Goal: Task Accomplishment & Management: Manage account settings

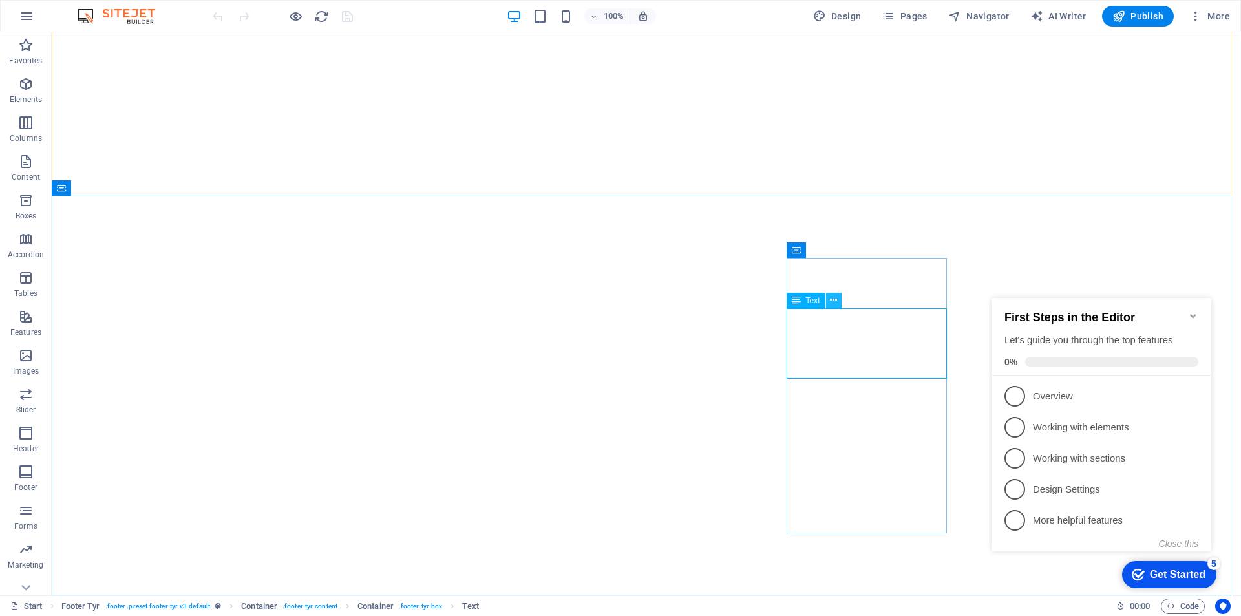
click at [836, 302] on icon at bounding box center [833, 300] width 7 height 14
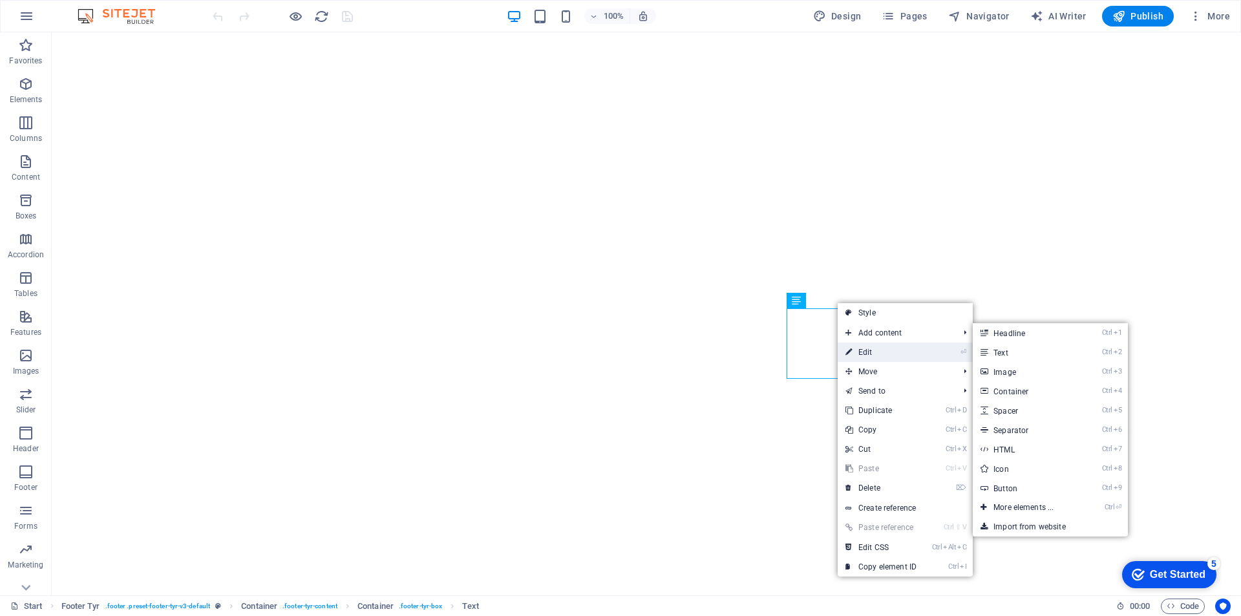
click at [867, 352] on link "⏎ Edit" at bounding box center [881, 352] width 87 height 19
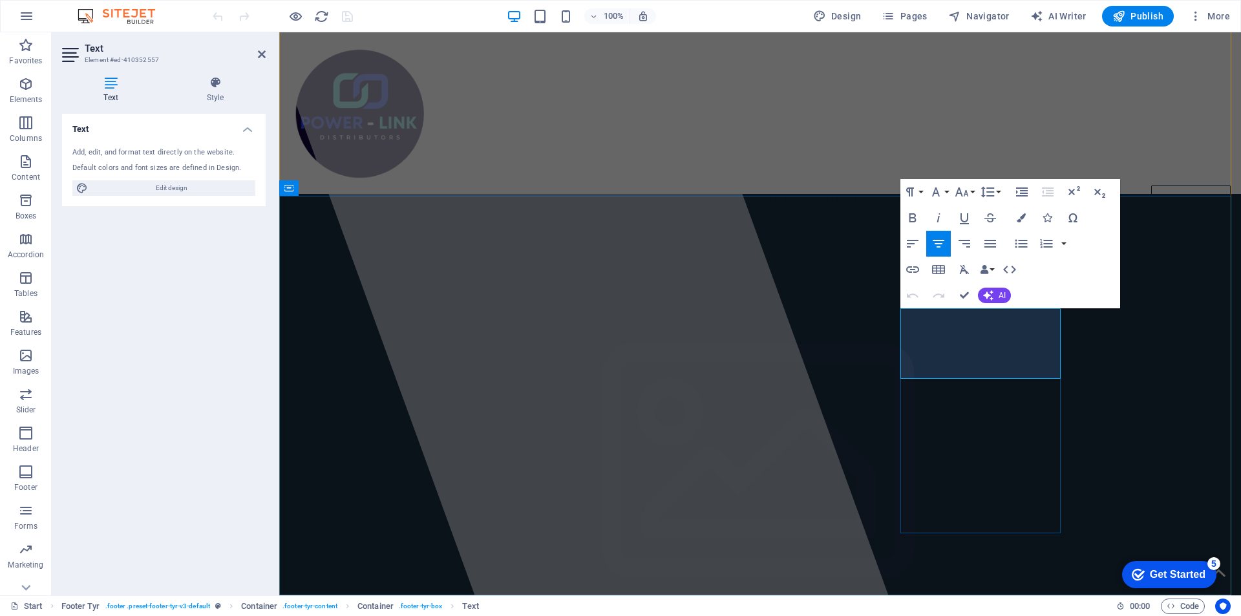
scroll to position [2050, 0]
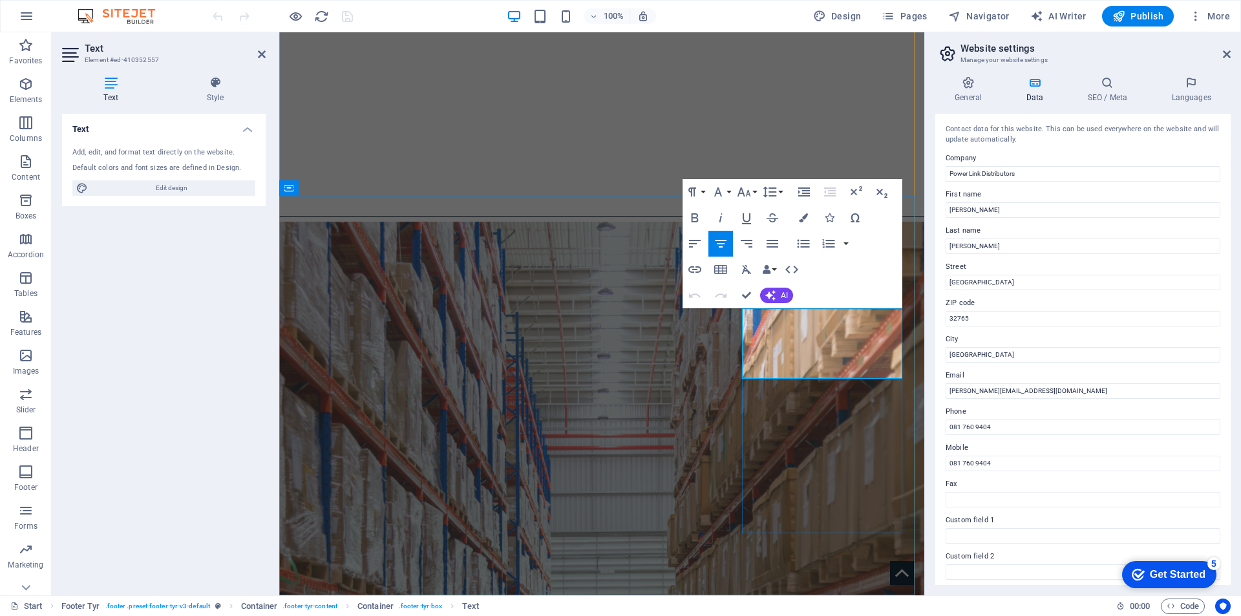
drag, startPoint x: 862, startPoint y: 500, endPoint x: 1092, endPoint y: 500, distance: 230.1
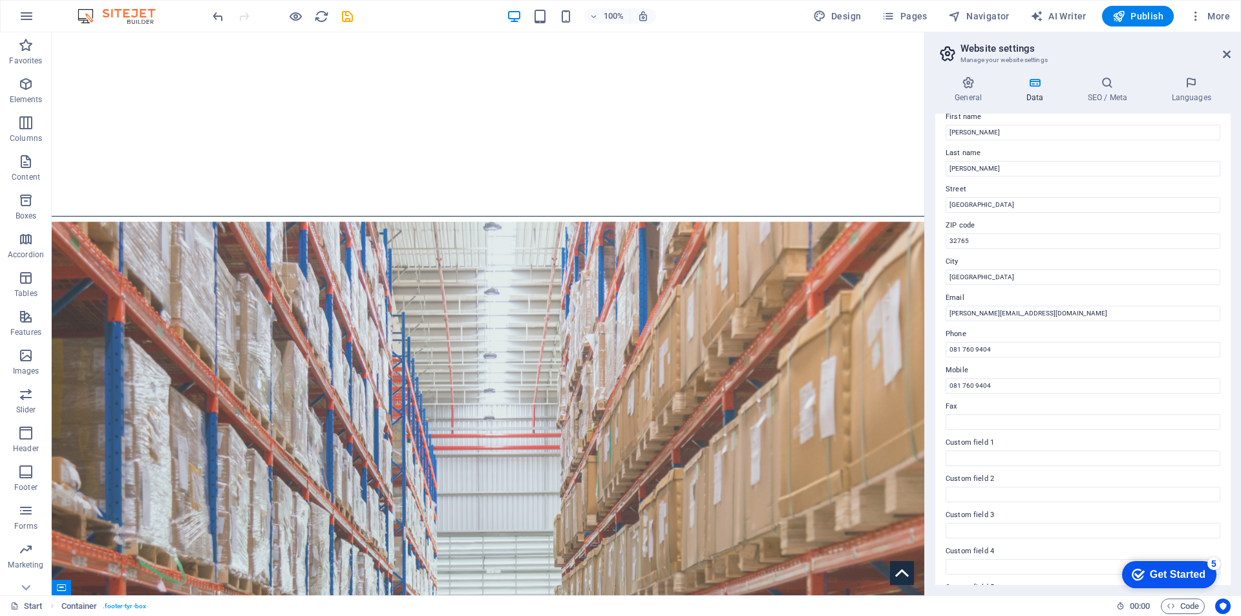
scroll to position [129, 0]
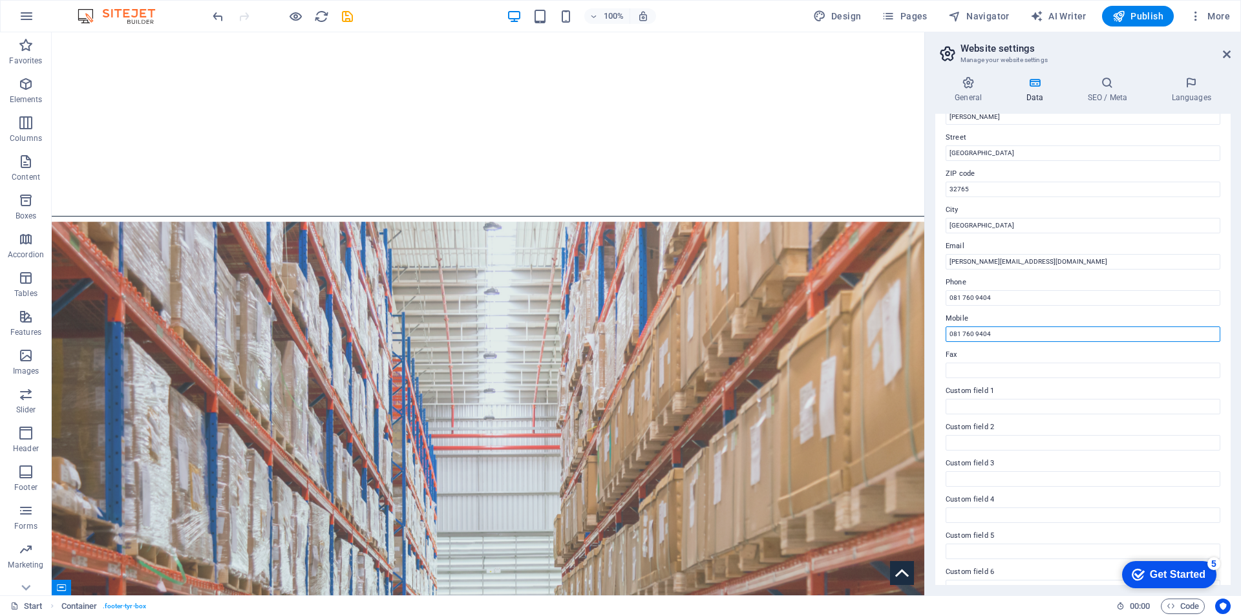
click at [1007, 334] on input "081 760 9404" at bounding box center [1083, 334] width 275 height 16
click at [995, 301] on input "081 760 9404" at bounding box center [1083, 298] width 275 height 16
type input "0"
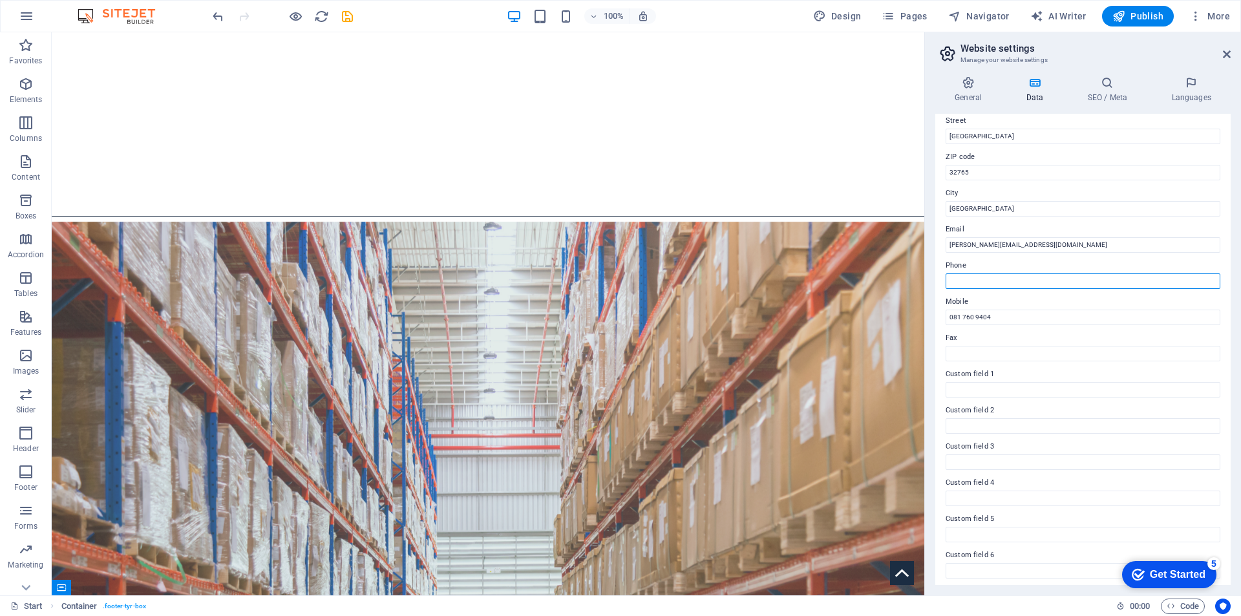
scroll to position [150, 0]
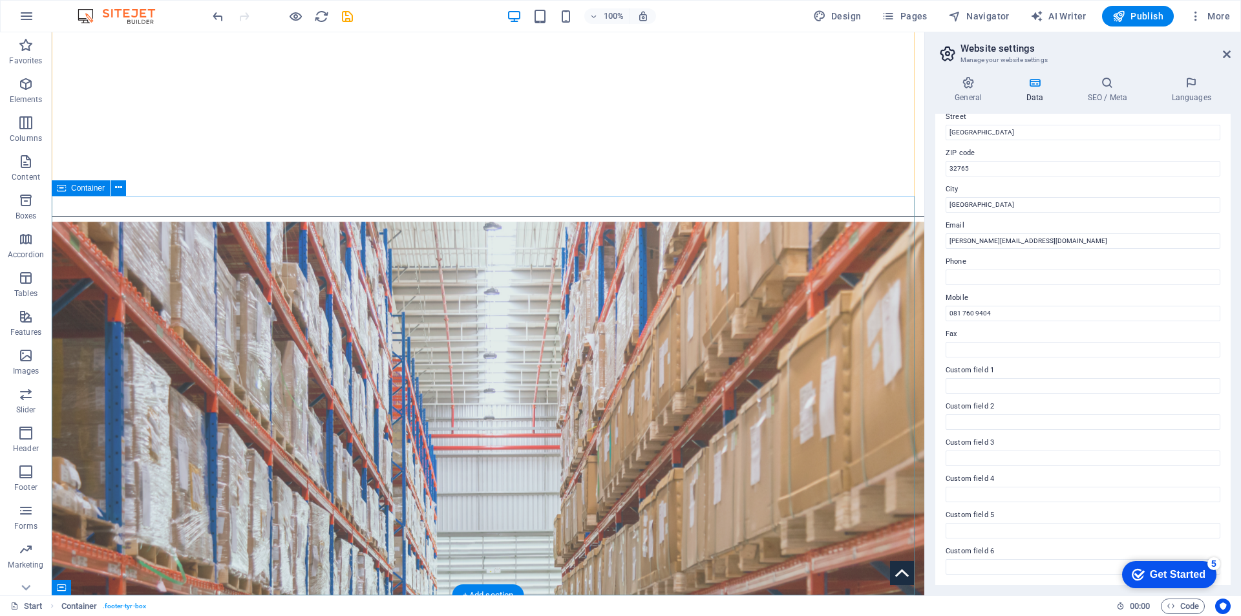
click at [1223, 57] on icon at bounding box center [1227, 54] width 8 height 10
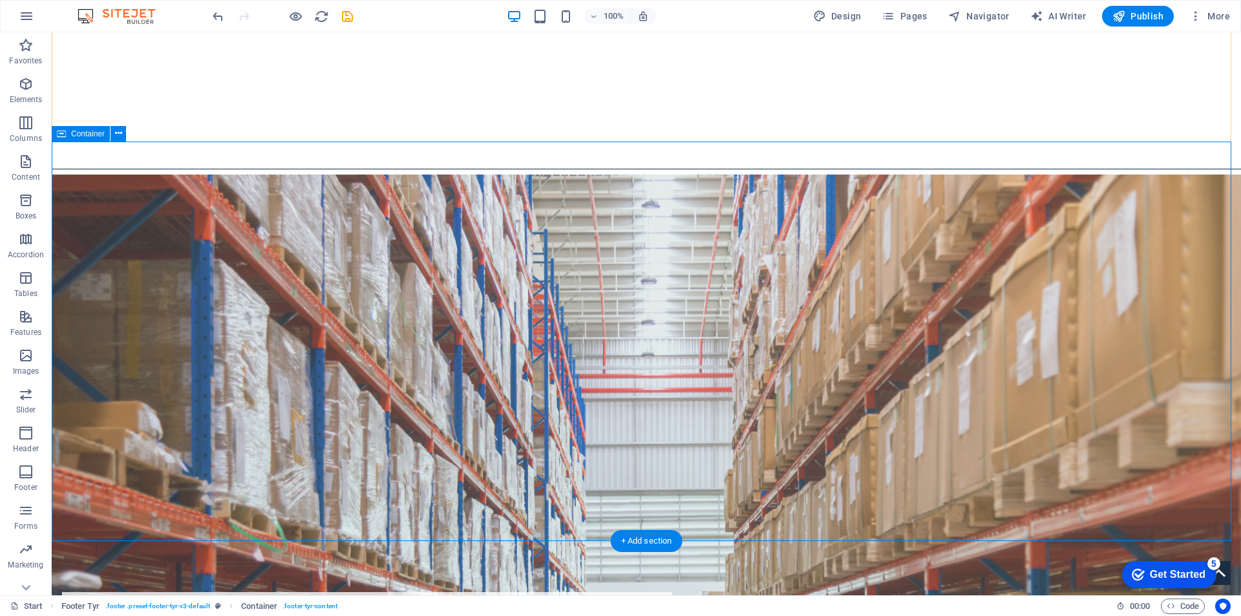
scroll to position [2104, 0]
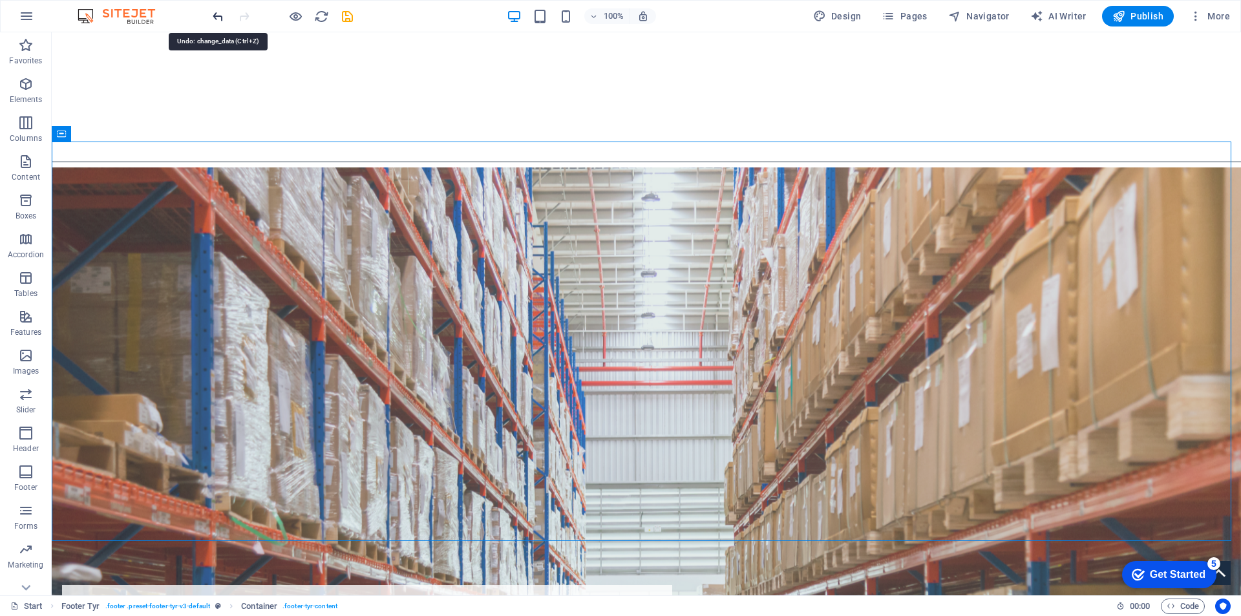
click at [213, 14] on icon "undo" at bounding box center [218, 16] width 15 height 15
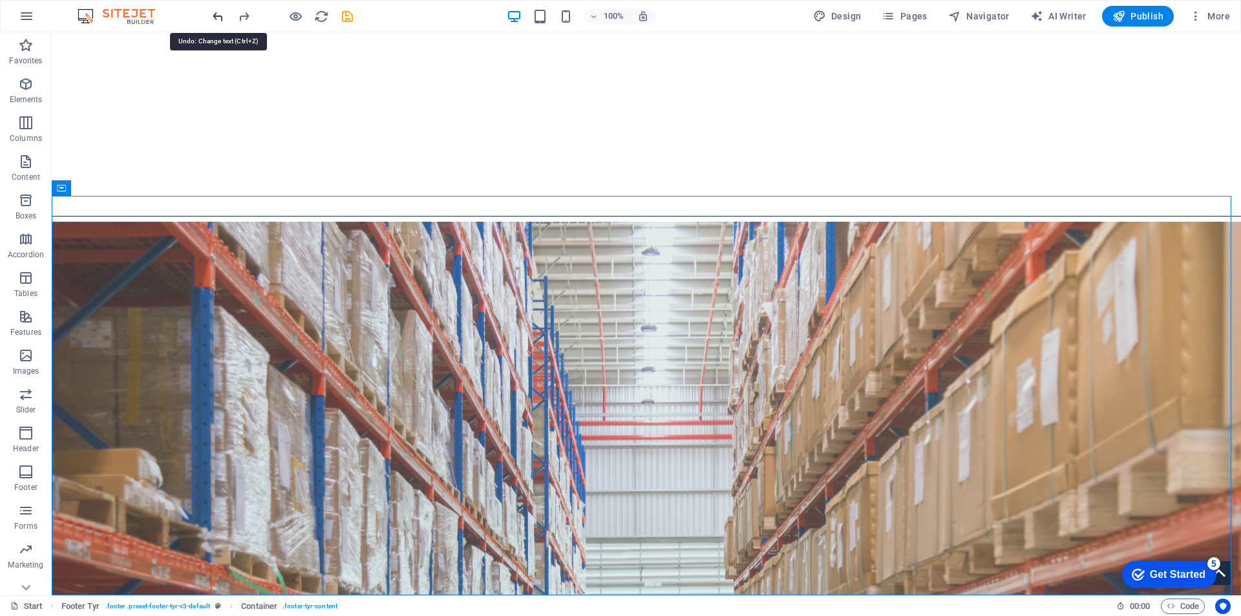
click at [213, 14] on icon "undo" at bounding box center [218, 16] width 15 height 15
click at [835, 304] on icon at bounding box center [833, 300] width 7 height 14
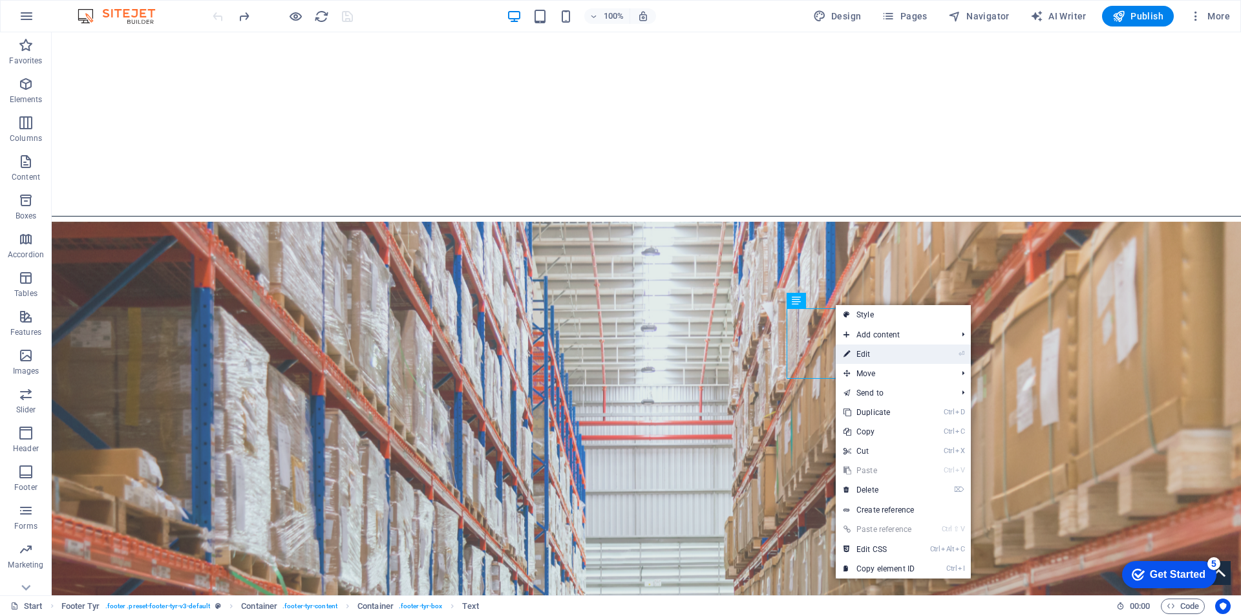
click at [873, 357] on link "⏎ Edit" at bounding box center [879, 354] width 87 height 19
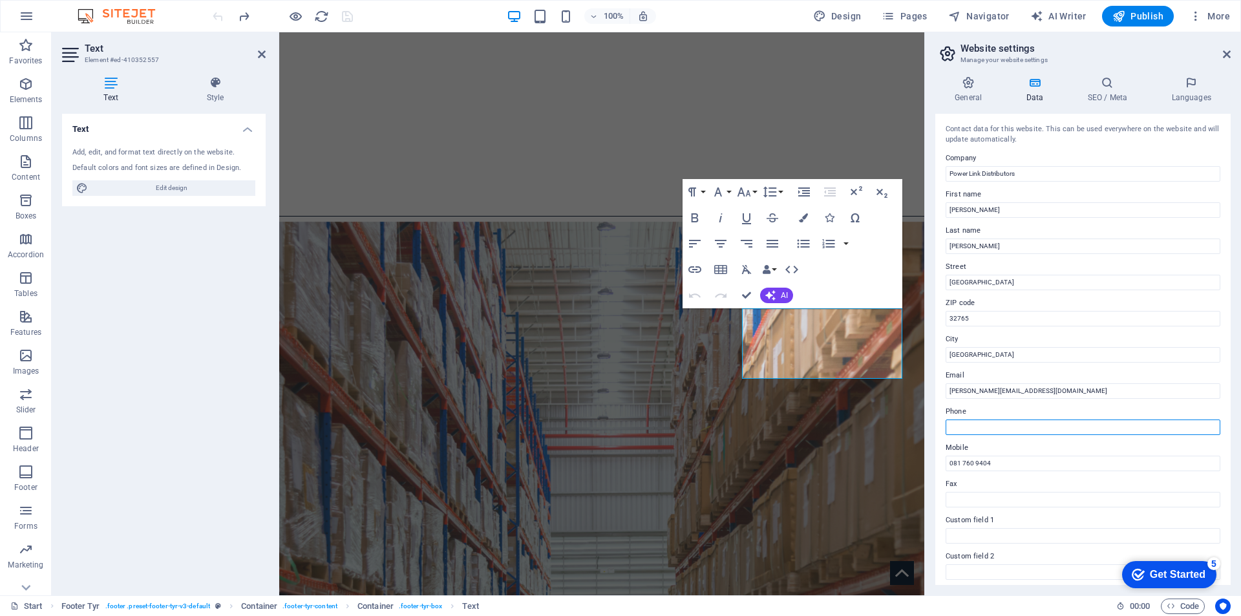
click at [992, 427] on input "Phone" at bounding box center [1083, 428] width 275 height 16
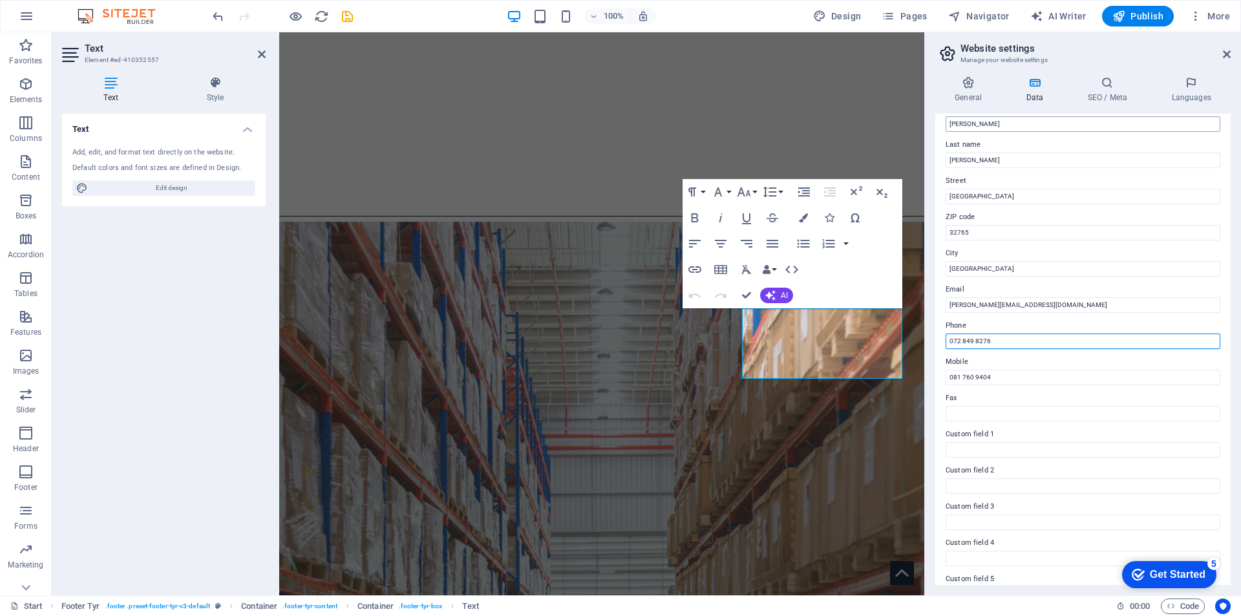
scroll to position [0, 0]
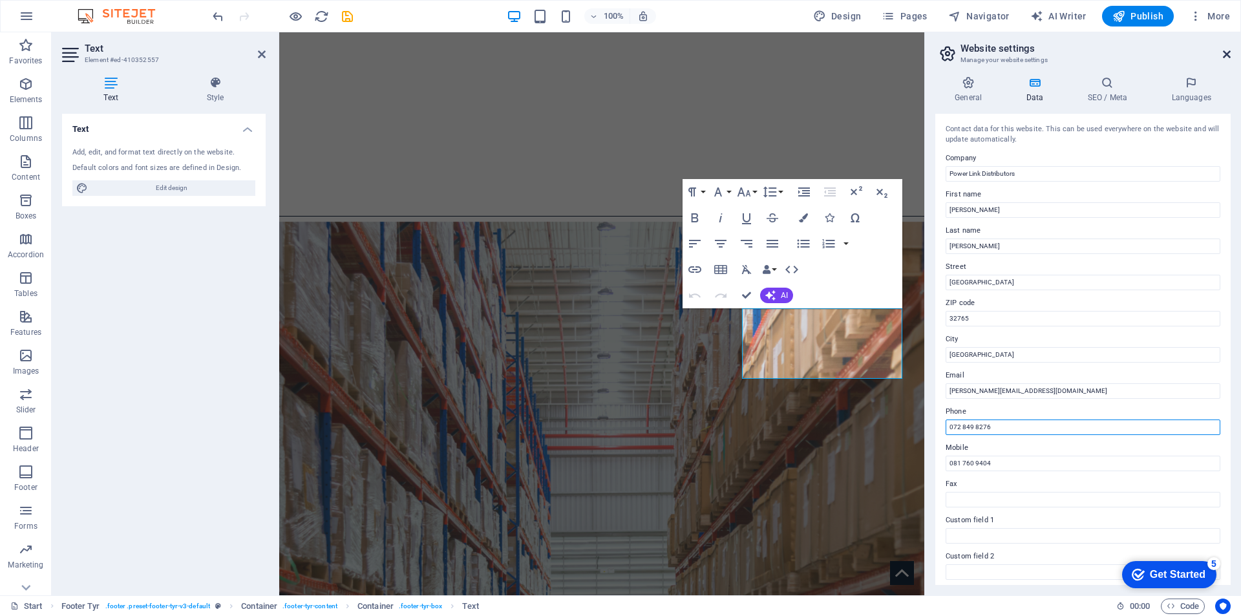
type input "072 849 8276"
click at [1224, 55] on icon at bounding box center [1227, 54] width 8 height 10
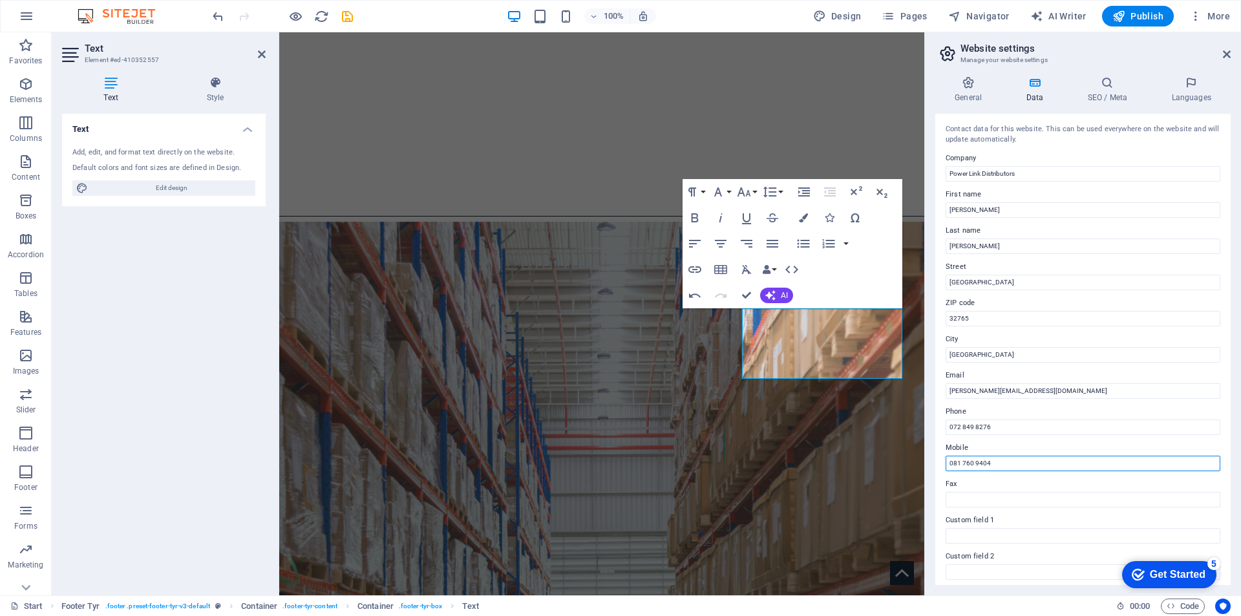
click at [1010, 465] on input "081 760 9404" at bounding box center [1083, 464] width 275 height 16
type input "0"
click at [1017, 427] on input "072 849 8276" at bounding box center [1083, 428] width 275 height 16
type input "0"
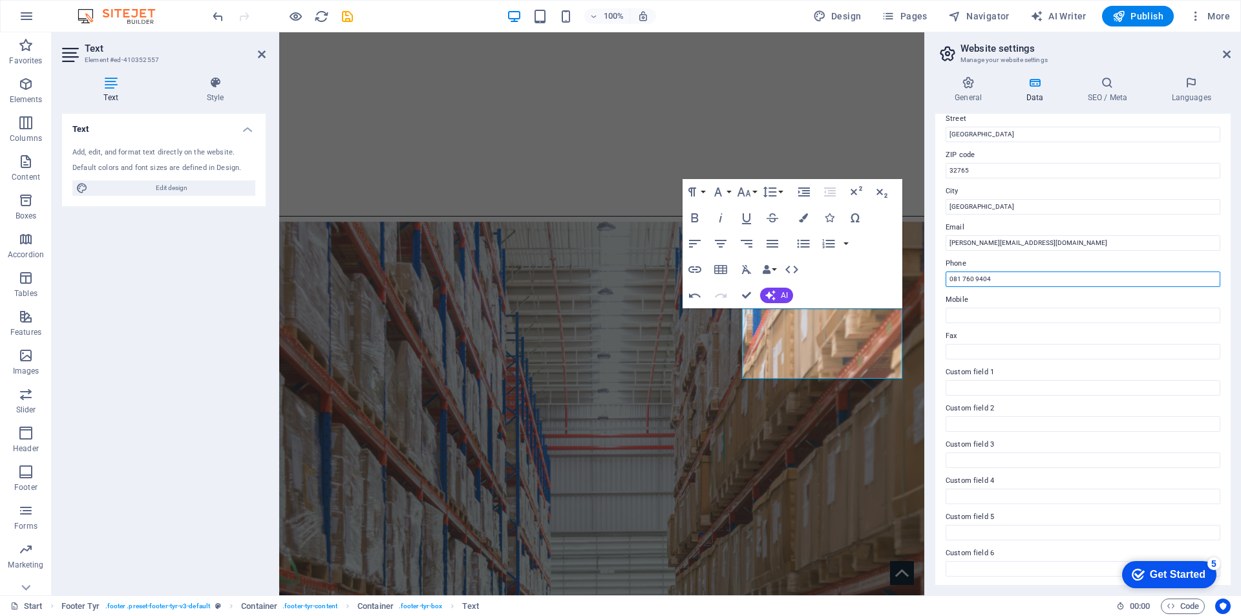
scroll to position [150, 0]
type input "081 760 9404"
click at [981, 318] on input "Mobile" at bounding box center [1083, 314] width 275 height 16
click at [1004, 276] on input "081 760 9404" at bounding box center [1083, 278] width 275 height 16
click at [983, 311] on input "Mobile" at bounding box center [1083, 314] width 275 height 16
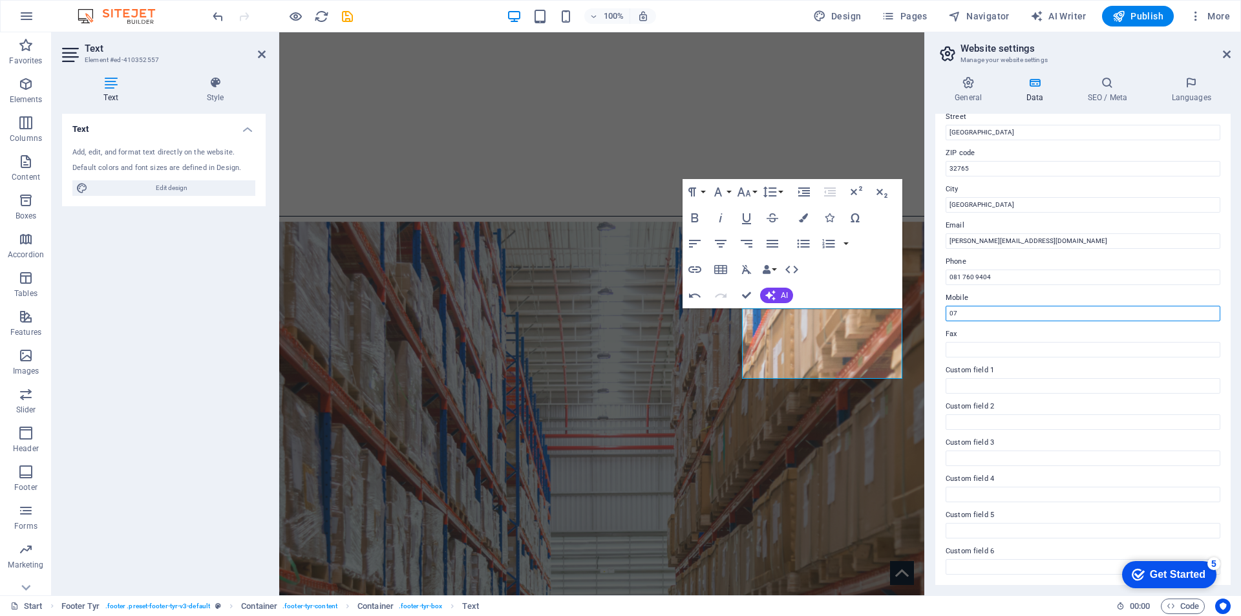
type input "0"
click at [1227, 51] on icon at bounding box center [1227, 54] width 8 height 10
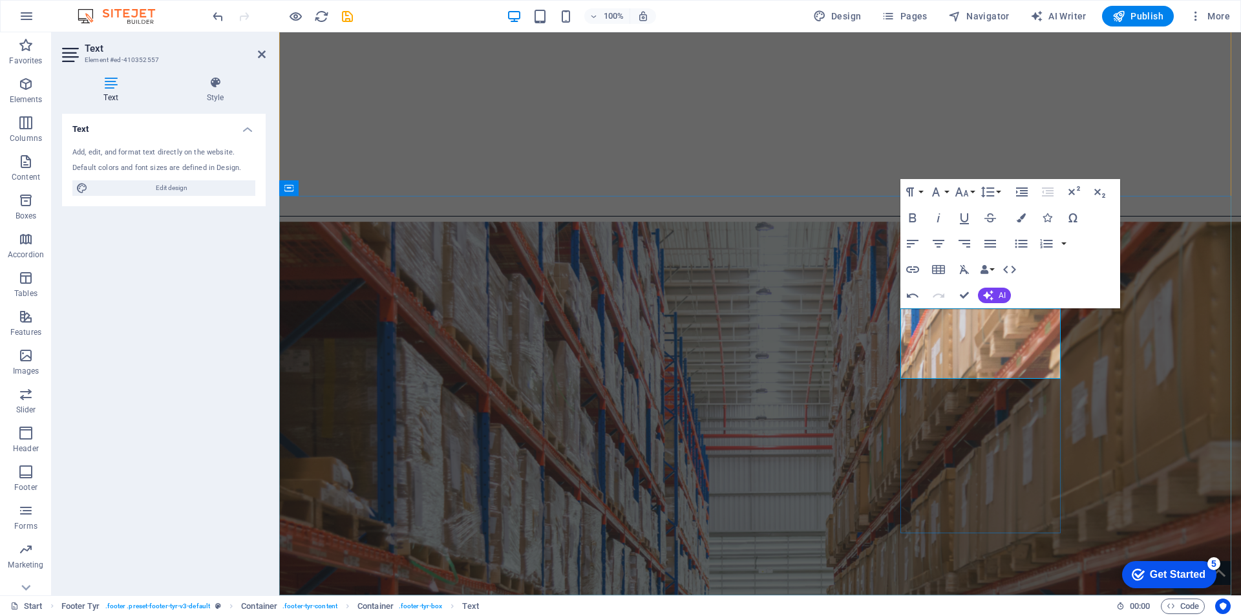
drag, startPoint x: 1031, startPoint y: 354, endPoint x: 944, endPoint y: 356, distance: 86.6
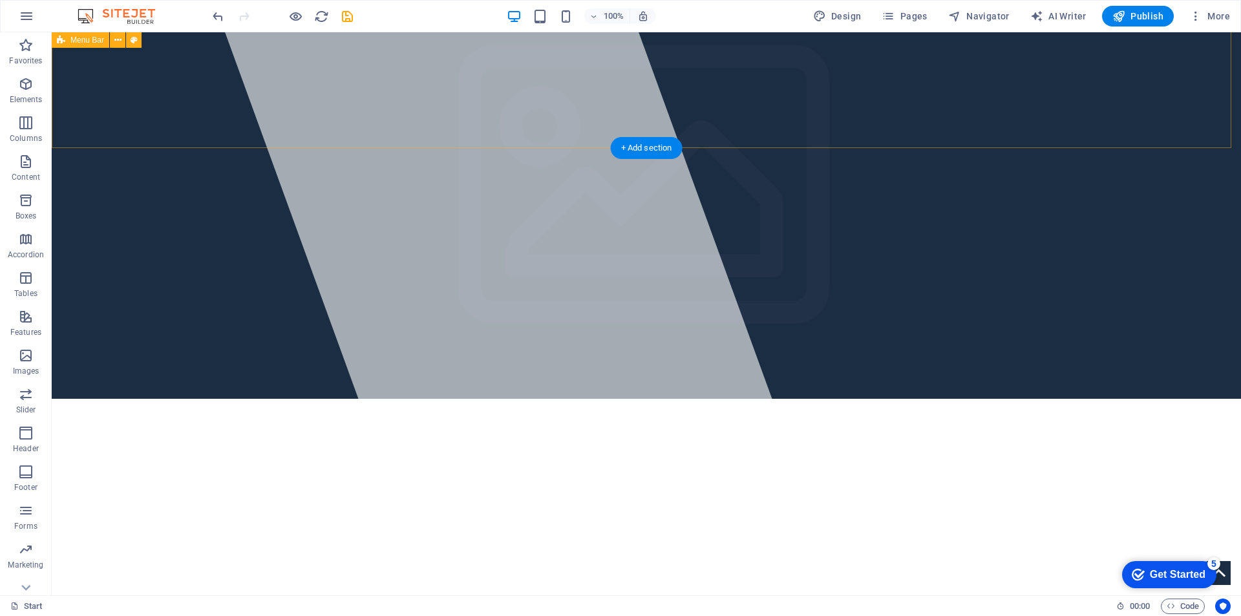
scroll to position [46, 0]
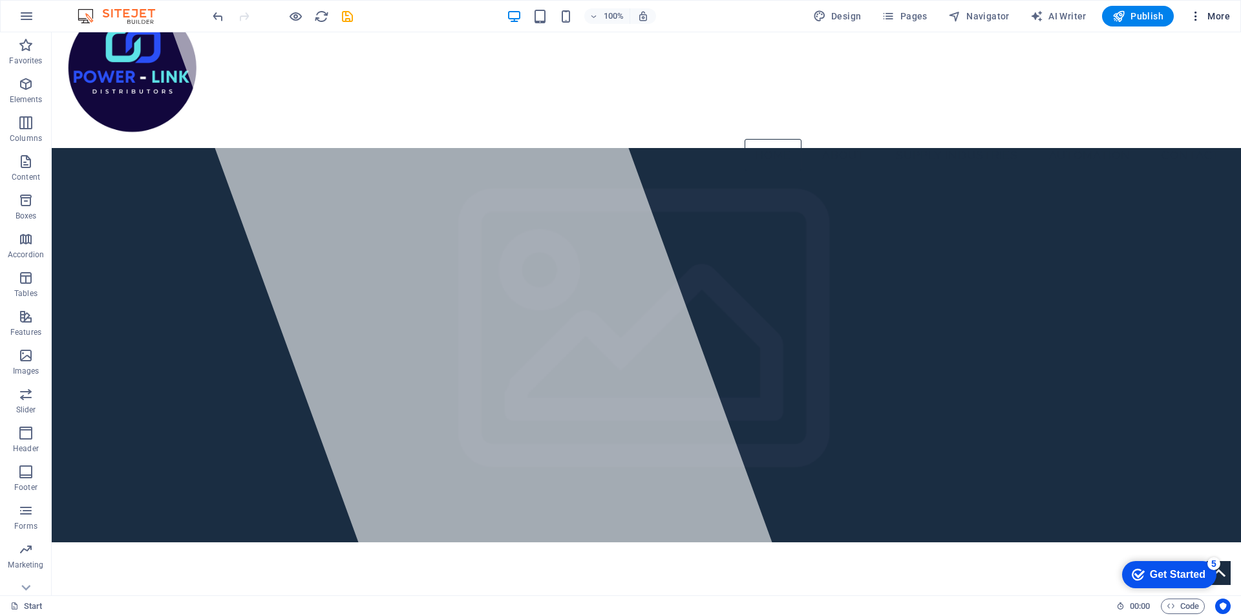
click at [1213, 12] on span "More" at bounding box center [1209, 16] width 41 height 13
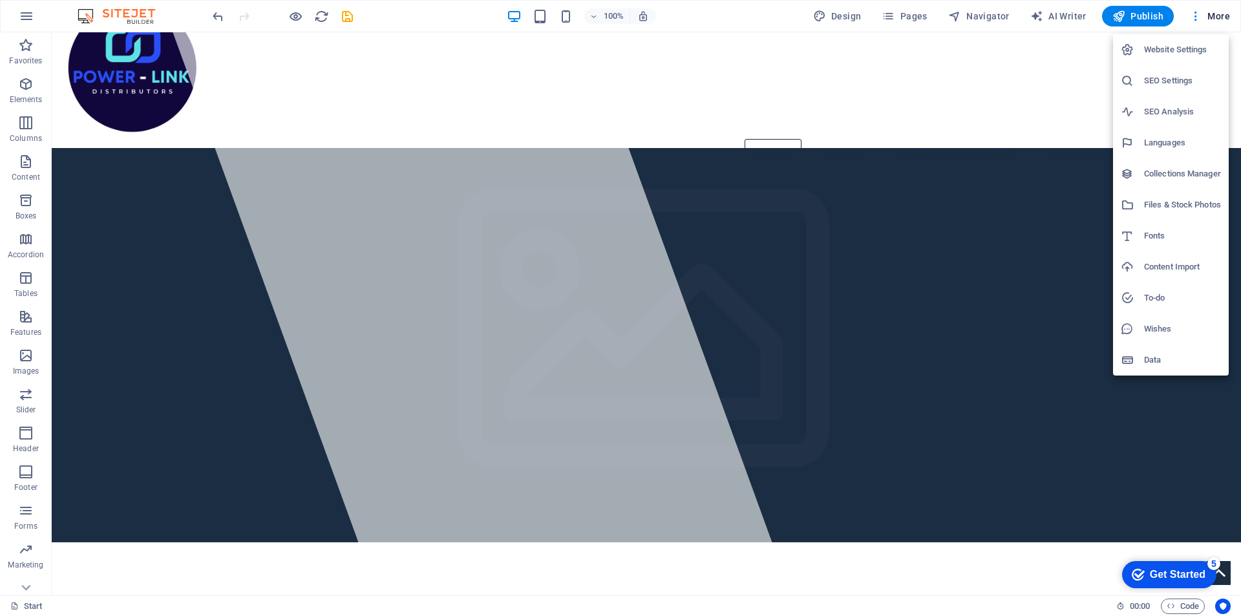
click at [344, 17] on div at bounding box center [620, 308] width 1241 height 616
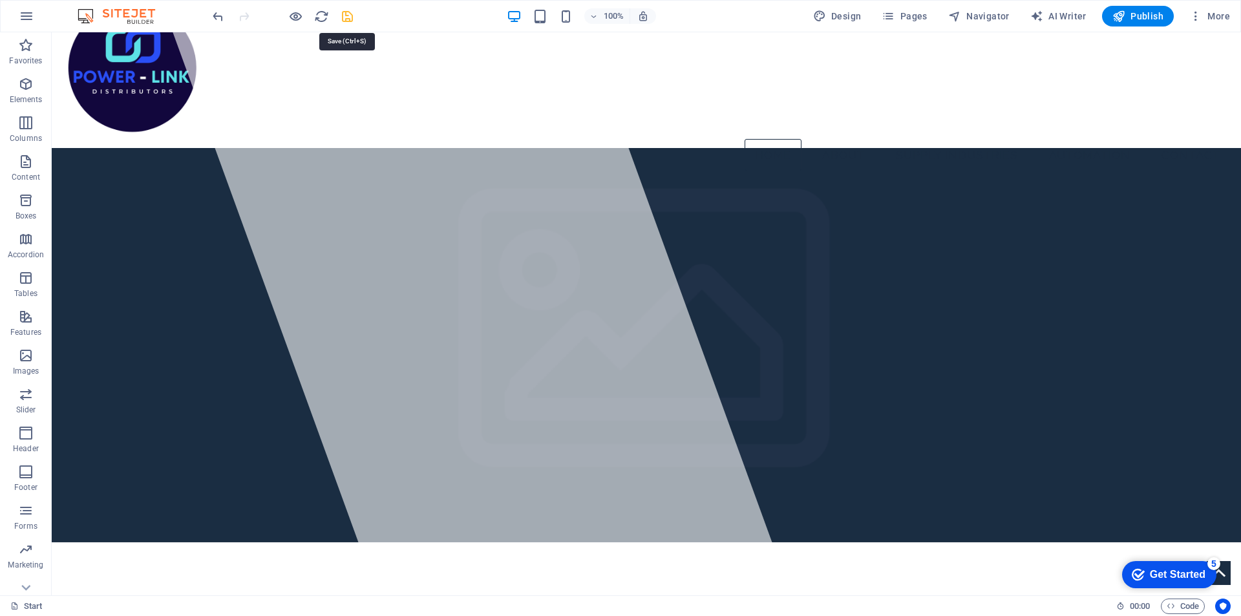
click at [346, 12] on icon "save" at bounding box center [347, 16] width 15 height 15
click at [1125, 14] on icon "button" at bounding box center [1119, 16] width 13 height 13
